Goal: Information Seeking & Learning: Find specific fact

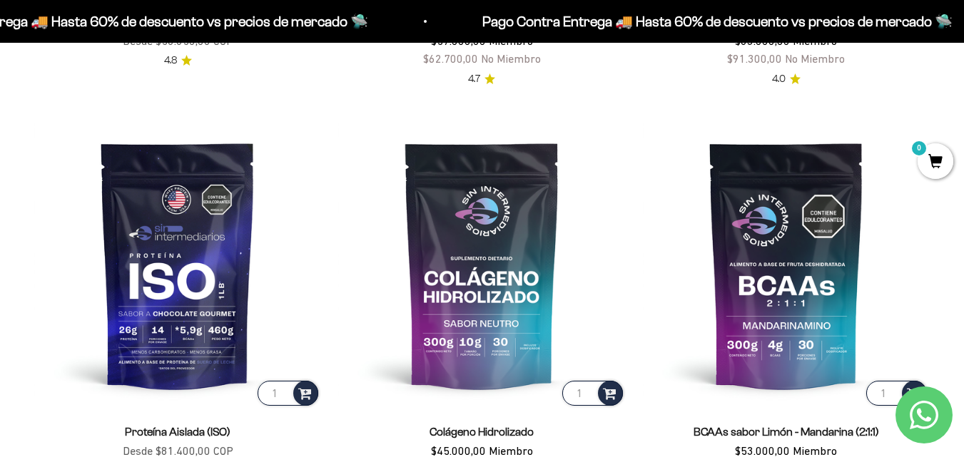
scroll to position [901, 0]
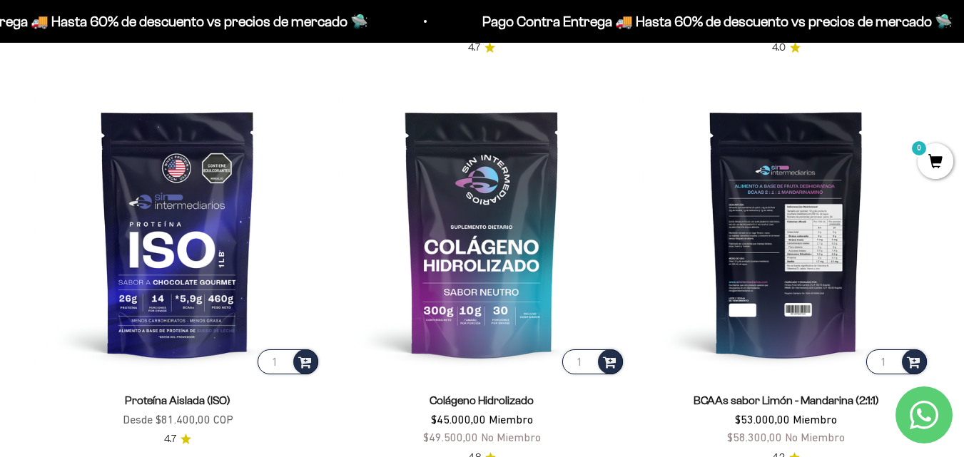
click at [763, 252] on img at bounding box center [786, 233] width 287 height 287
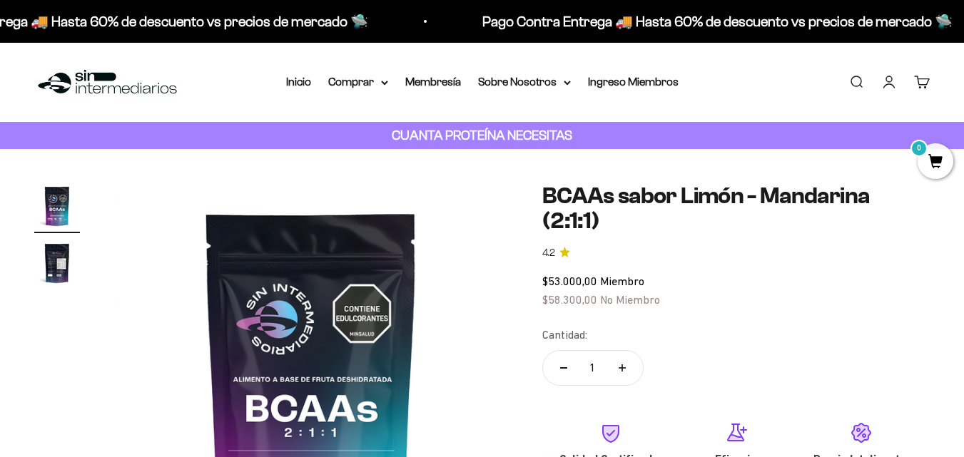
click at [60, 262] on img "Ir al artículo 2" at bounding box center [57, 264] width 46 height 46
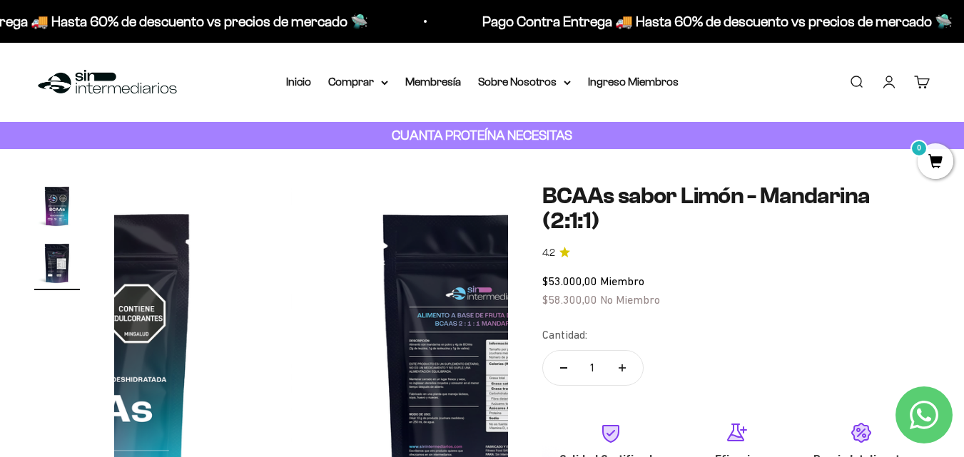
scroll to position [0, 403]
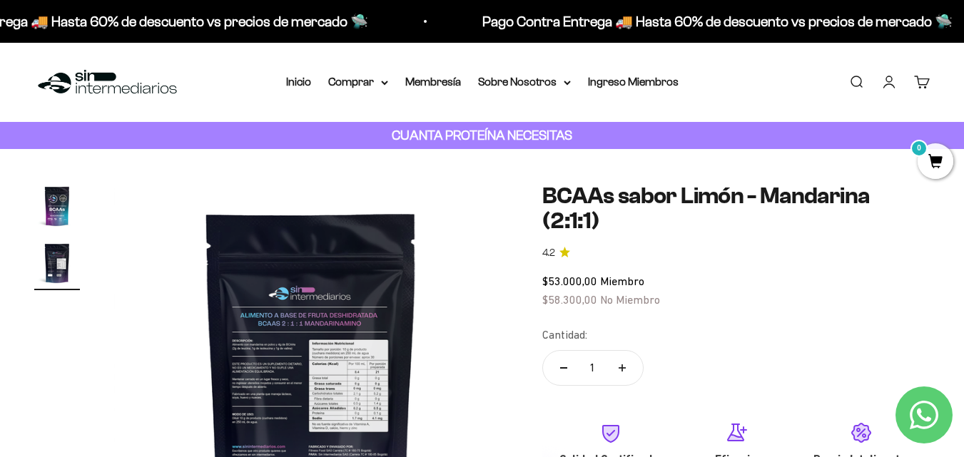
click at [332, 353] on img at bounding box center [311, 380] width 394 height 394
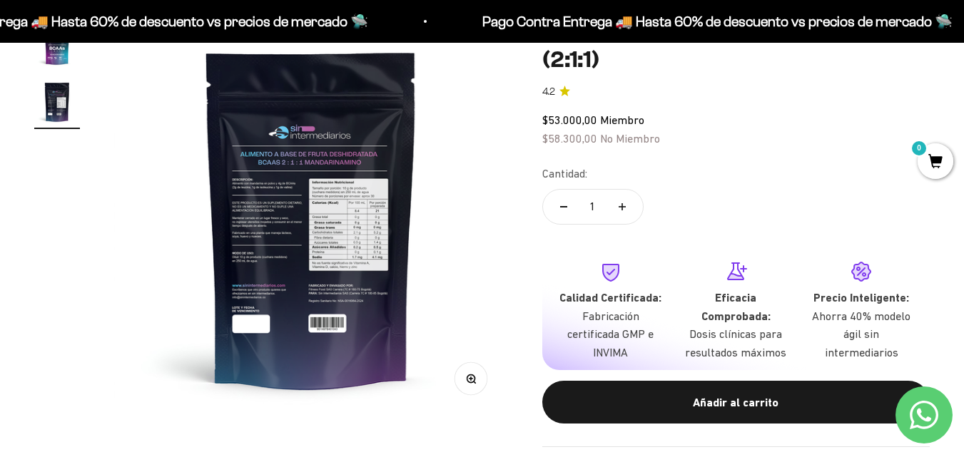
scroll to position [191, 0]
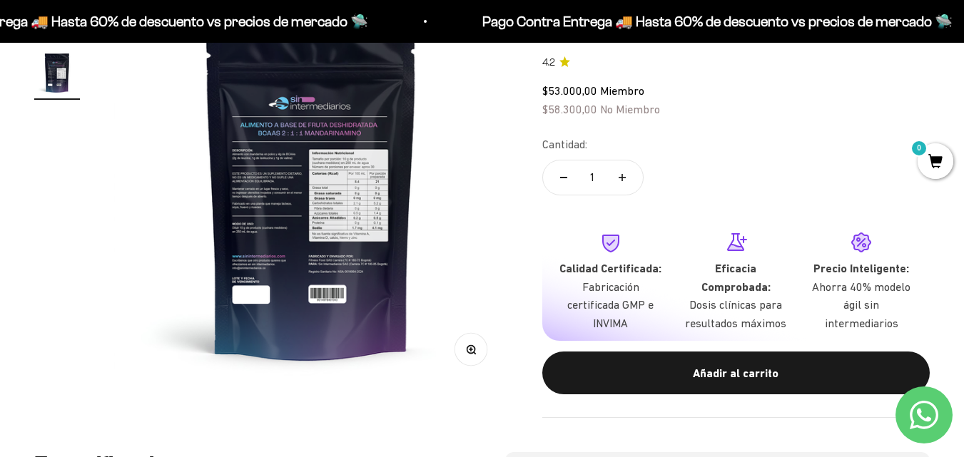
click at [293, 210] on img at bounding box center [311, 190] width 394 height 394
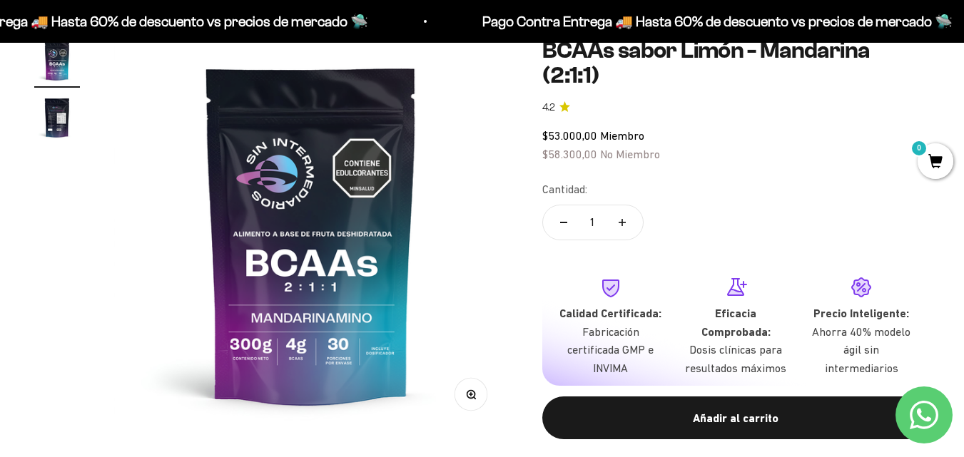
scroll to position [71, 0]
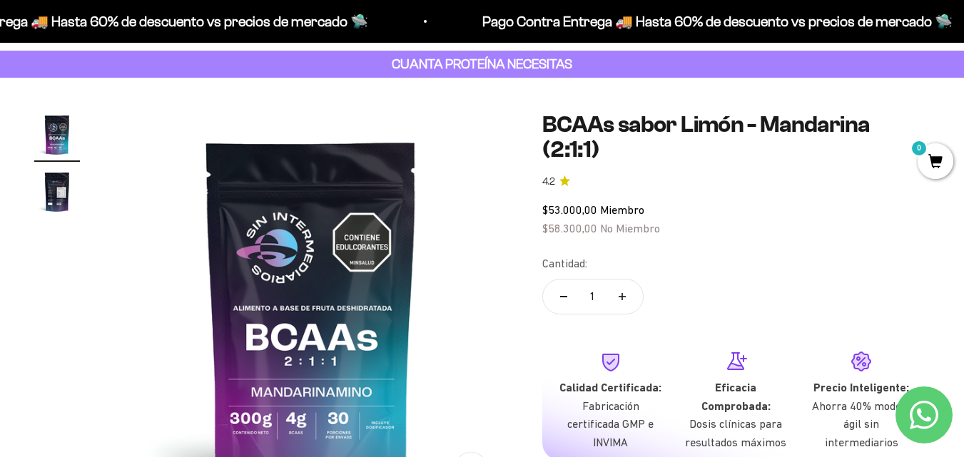
click at [46, 187] on img "Ir al artículo 2" at bounding box center [57, 192] width 46 height 46
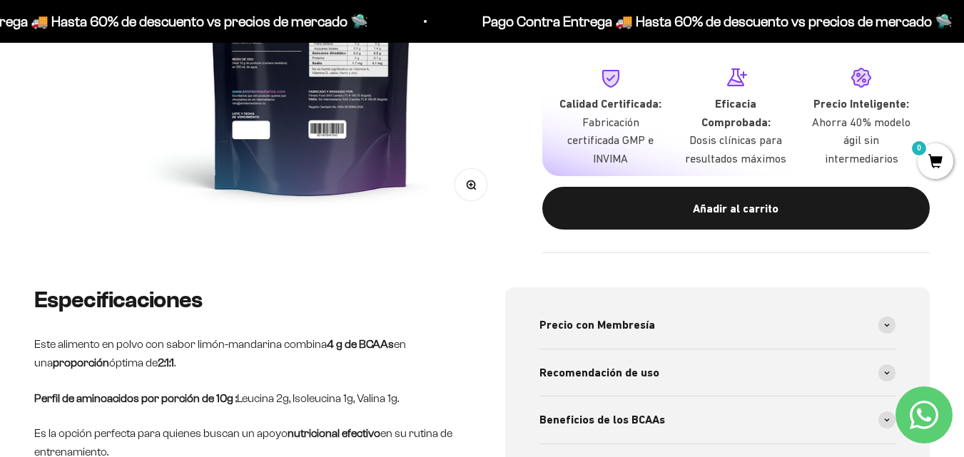
scroll to position [357, 0]
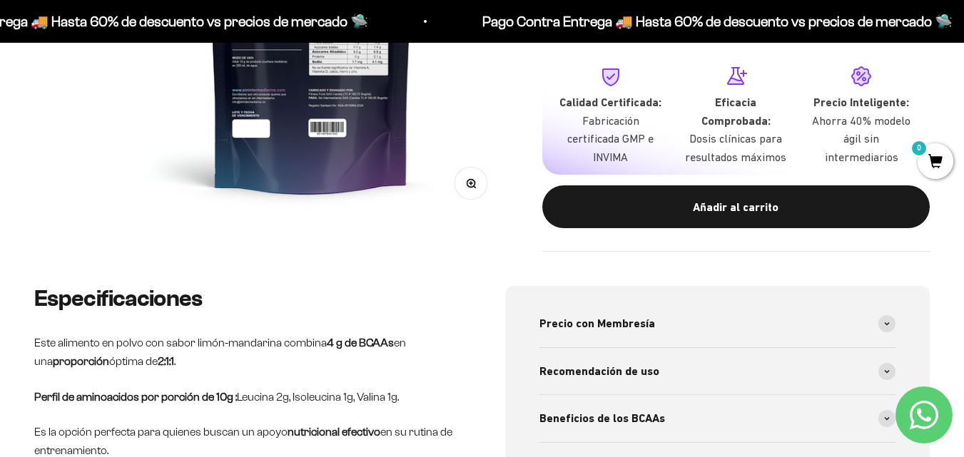
drag, startPoint x: 236, startPoint y: 398, endPoint x: 432, endPoint y: 400, distance: 196.3
click at [432, 400] on p "Perfil de aminoacidos por porción de 10g : Leucina 2g, Isoleucina 1g, Valina 1g." at bounding box center [246, 397] width 425 height 19
copy p "Leucina 2g, Isoleucina 1g, Valina 1g."
